Goal: Transaction & Acquisition: Purchase product/service

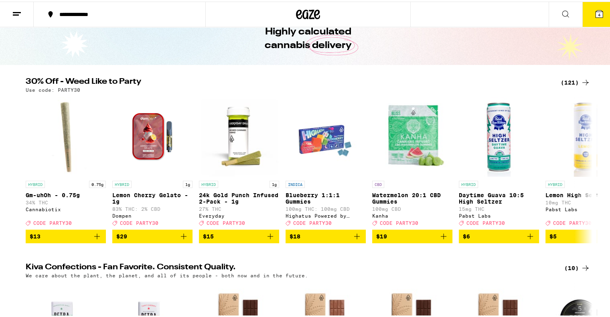
click at [570, 81] on div "(121)" at bounding box center [576, 81] width 30 height 10
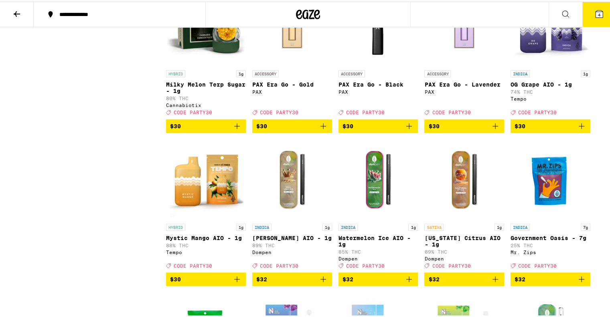
scroll to position [2608, 0]
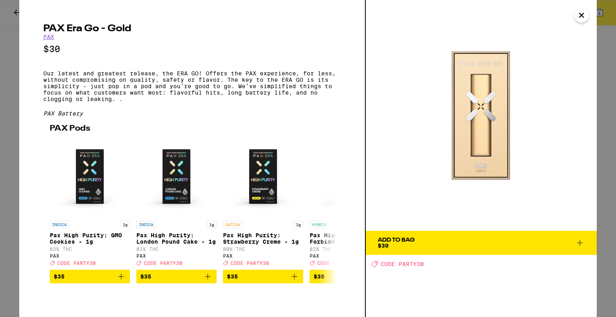
click at [10, 128] on div "PAX Era Go - Gold PAX $30 Our latest and greatest release, the ERA GO! Offers t…" at bounding box center [308, 158] width 616 height 317
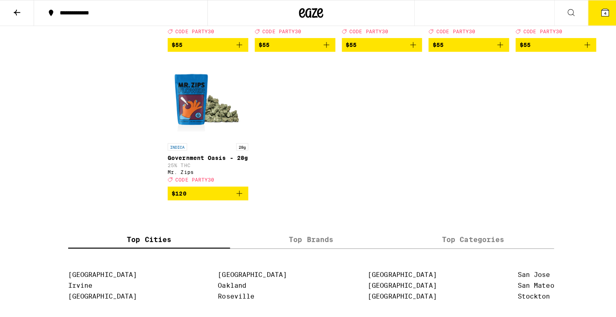
scroll to position [3732, 0]
